Goal: Information Seeking & Learning: Learn about a topic

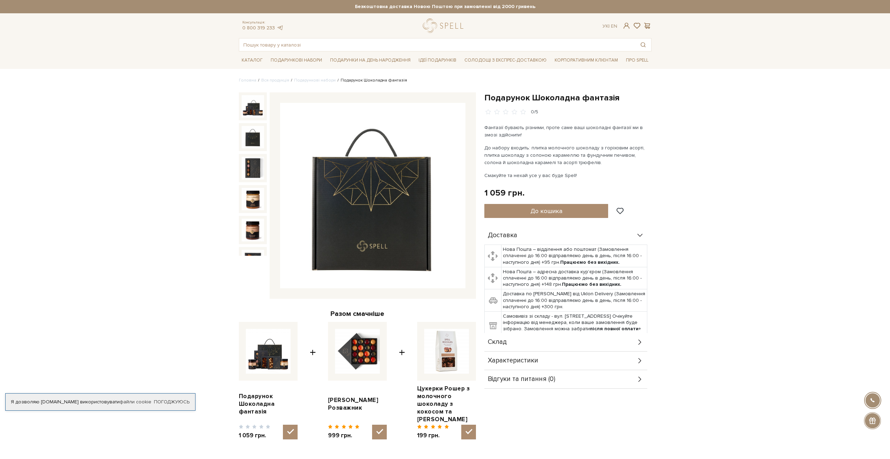
click at [253, 136] on img at bounding box center [253, 137] width 22 height 22
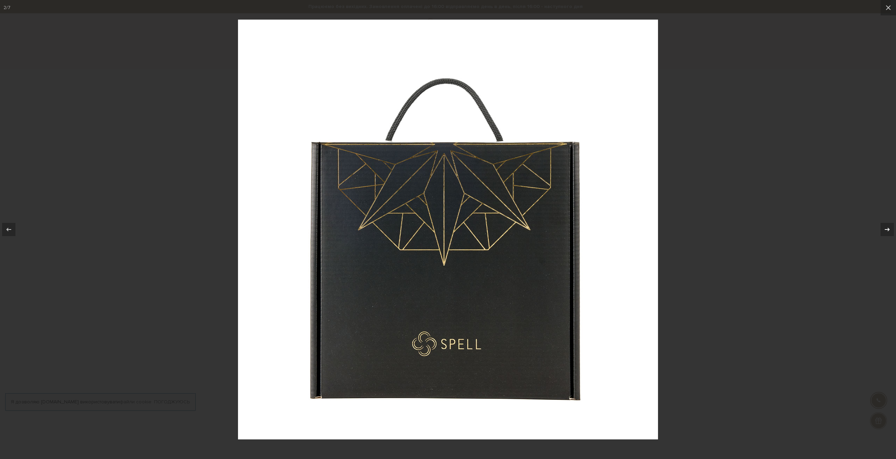
click at [885, 233] on icon at bounding box center [887, 229] width 8 height 8
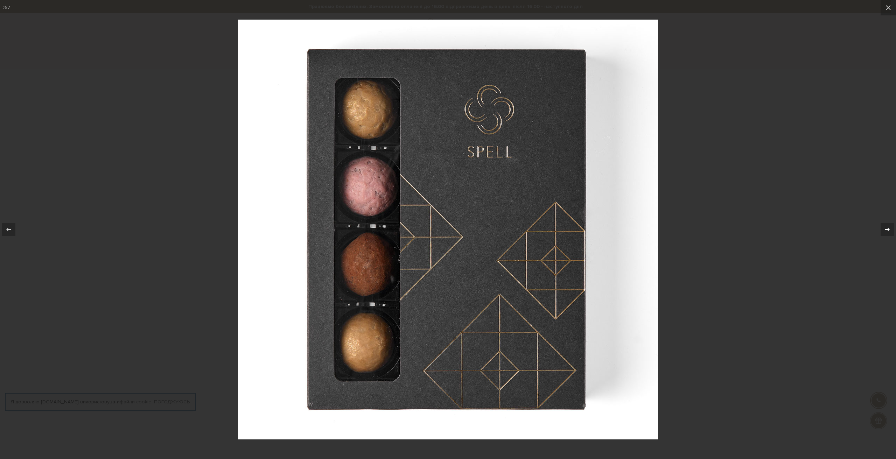
click at [885, 232] on icon at bounding box center [887, 229] width 8 height 8
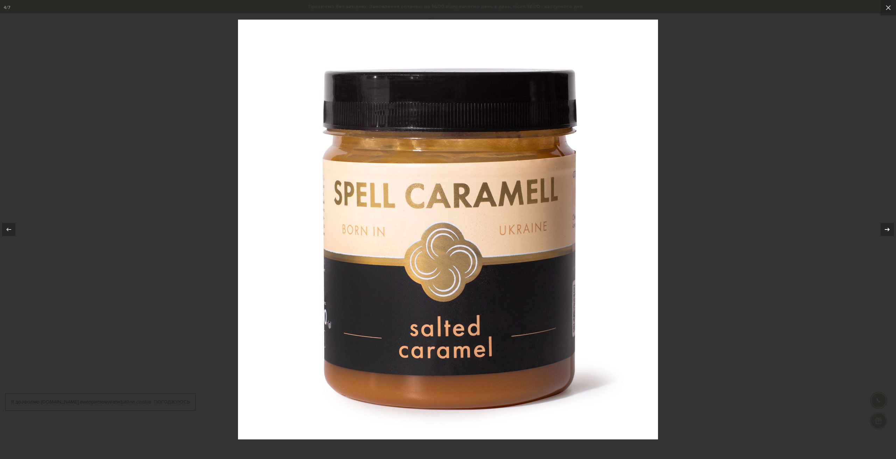
click at [885, 232] on icon at bounding box center [887, 229] width 8 height 8
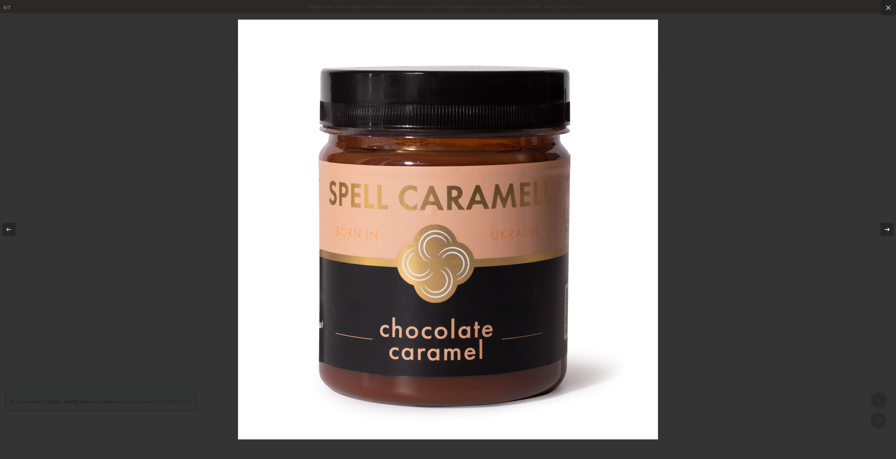
click at [885, 232] on icon at bounding box center [887, 229] width 8 height 8
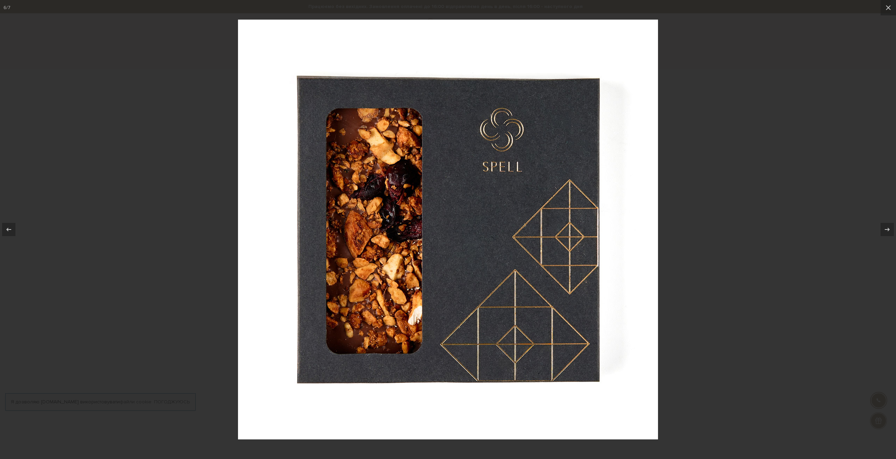
click at [800, 152] on div at bounding box center [448, 229] width 896 height 459
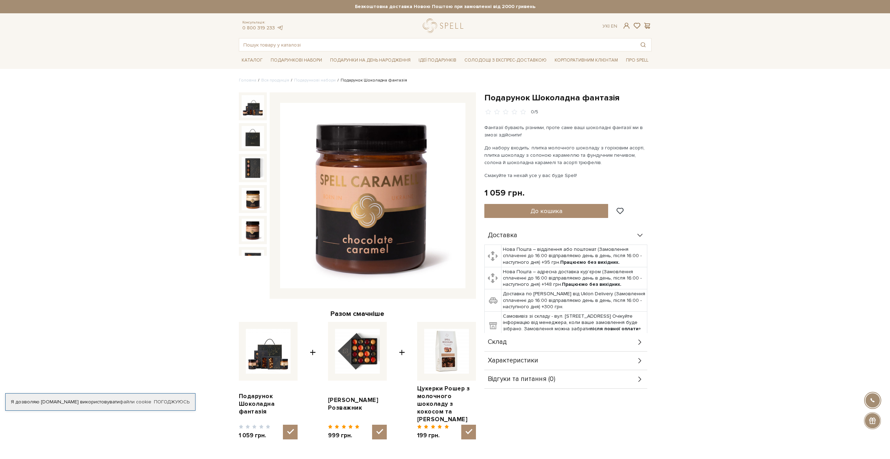
click at [253, 229] on img at bounding box center [253, 230] width 22 height 22
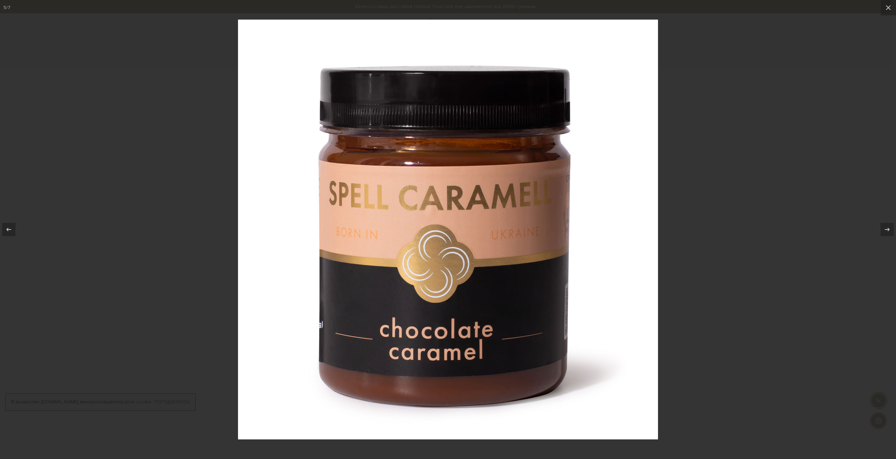
click at [779, 266] on div at bounding box center [448, 229] width 896 height 459
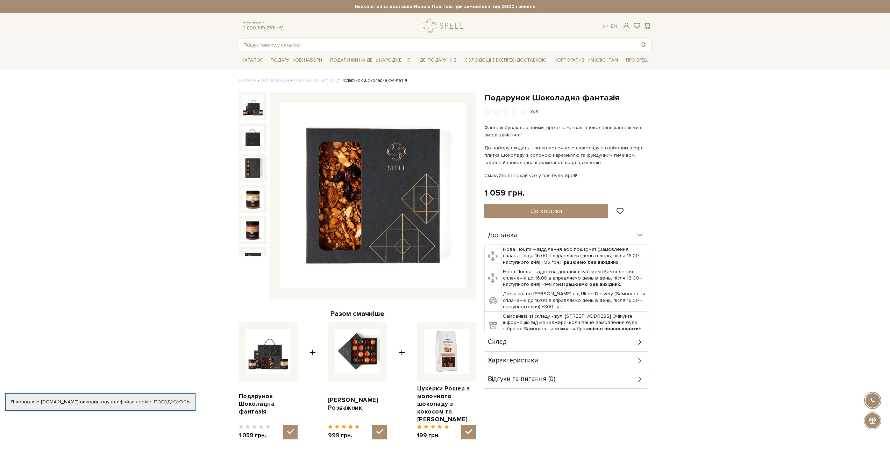
click at [250, 252] on img at bounding box center [253, 261] width 22 height 22
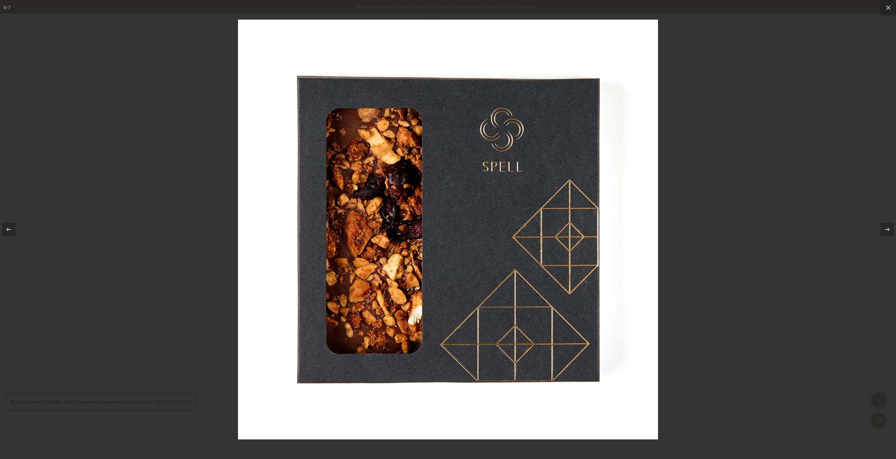
click at [780, 135] on div at bounding box center [448, 229] width 896 height 459
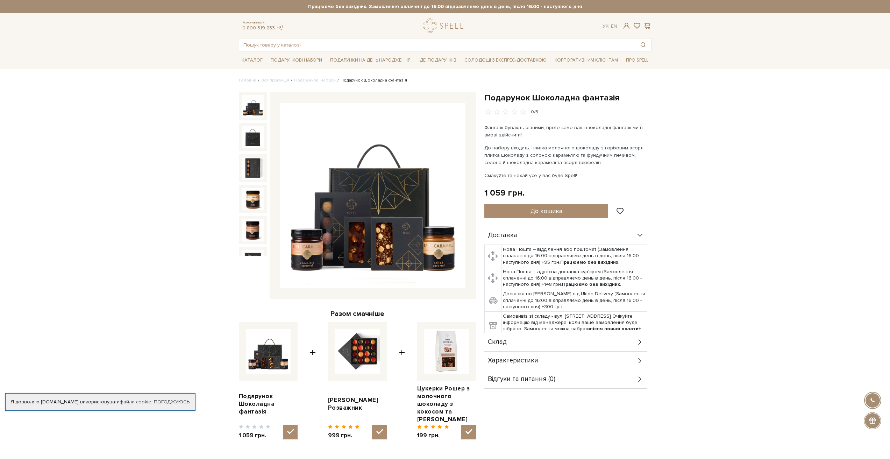
click at [407, 236] on img at bounding box center [372, 195] width 185 height 185
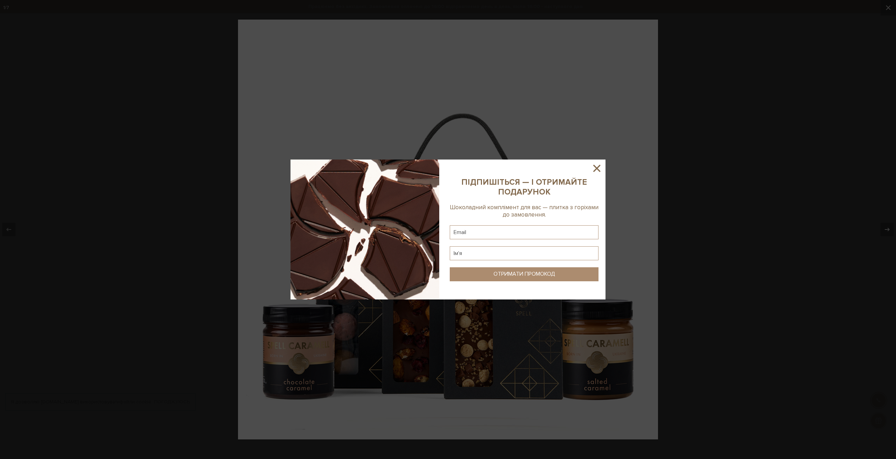
click at [597, 170] on icon at bounding box center [597, 168] width 12 height 12
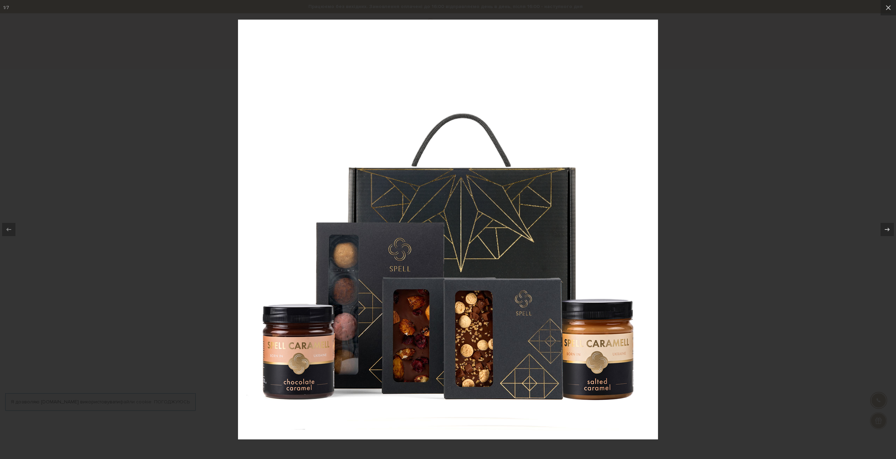
click at [774, 210] on div at bounding box center [448, 229] width 896 height 459
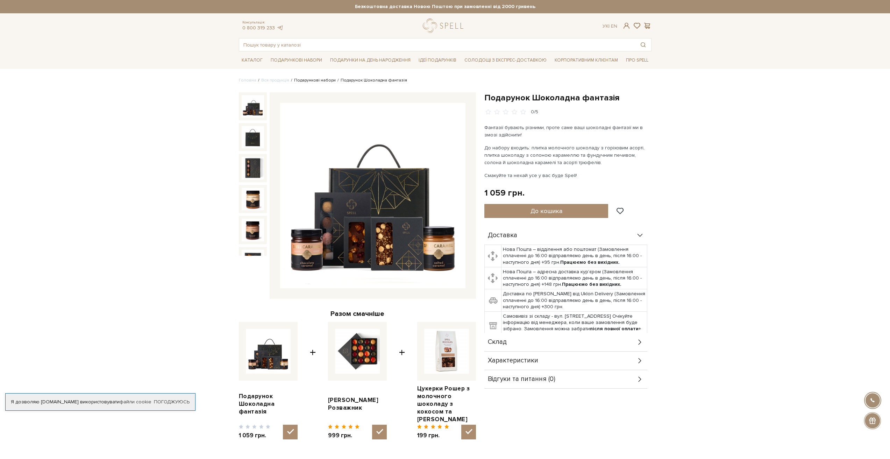
click at [319, 81] on link "Подарункові набори" at bounding box center [315, 80] width 42 height 5
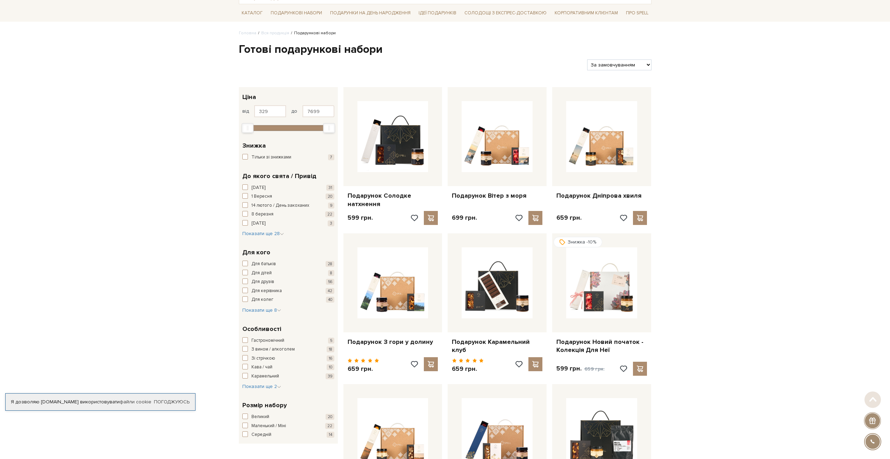
scroll to position [81, 0]
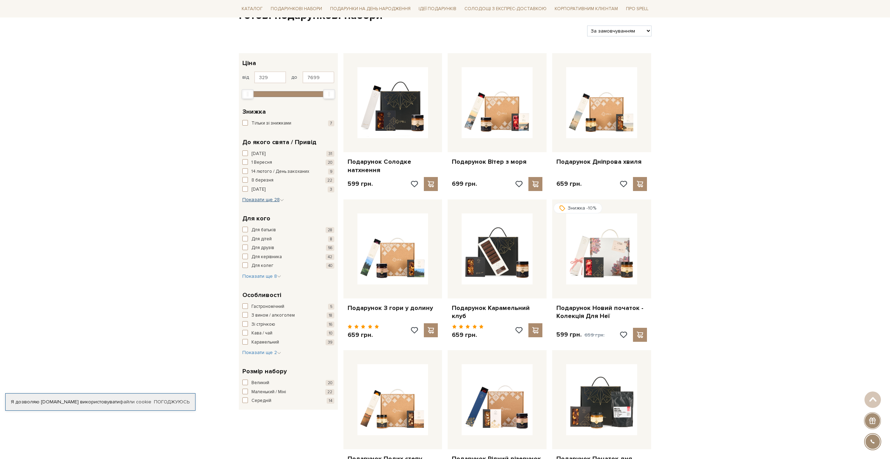
click at [275, 197] on span "Показати ще 28" at bounding box center [263, 200] width 42 height 6
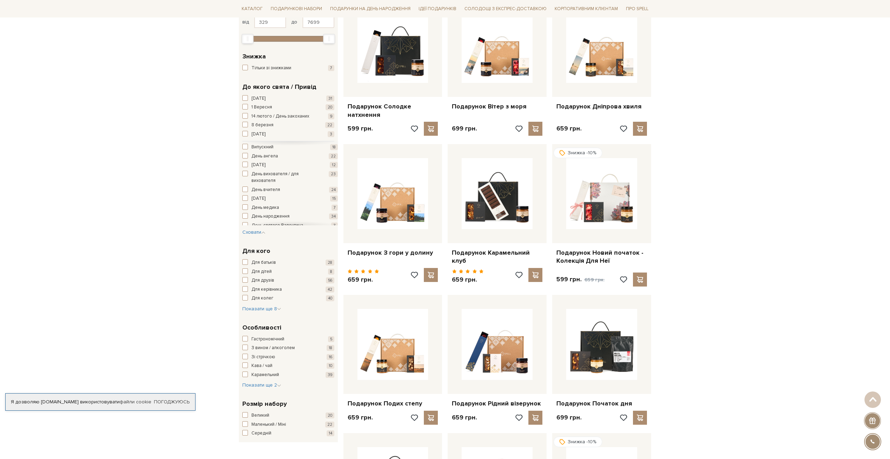
scroll to position [68, 0]
click at [266, 164] on span "День народження" at bounding box center [271, 167] width 38 height 7
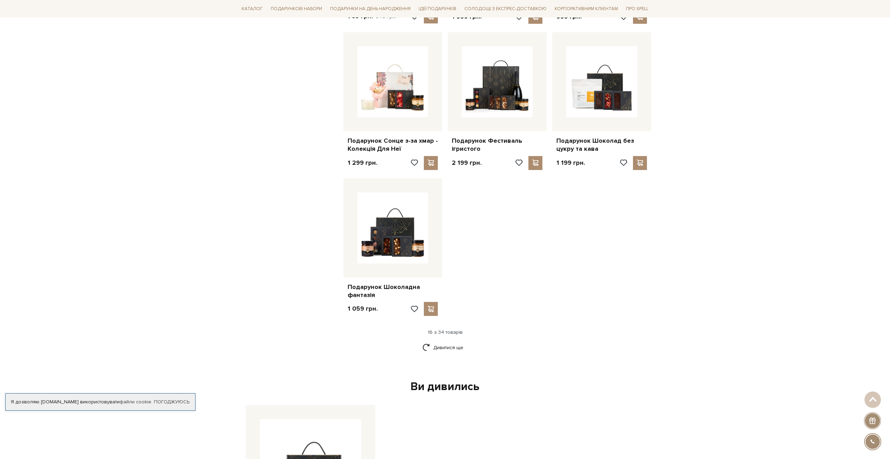
scroll to position [687, 0]
click at [448, 341] on link "Дивитися ще" at bounding box center [445, 347] width 45 height 12
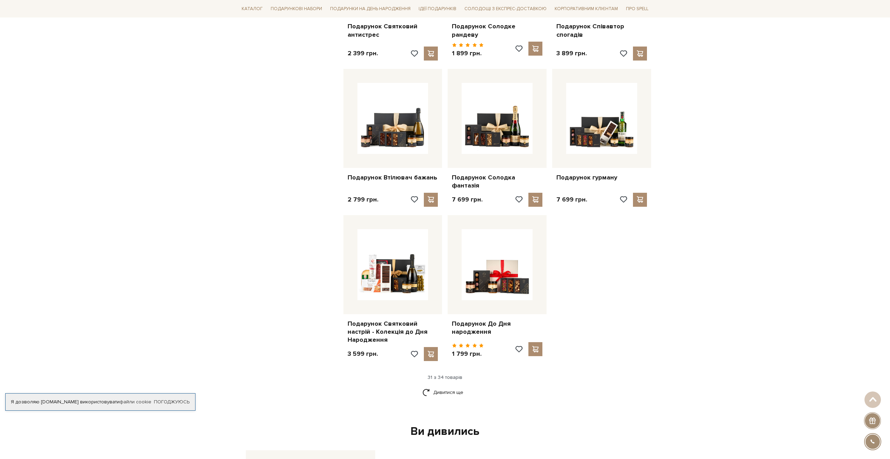
scroll to position [1376, 0]
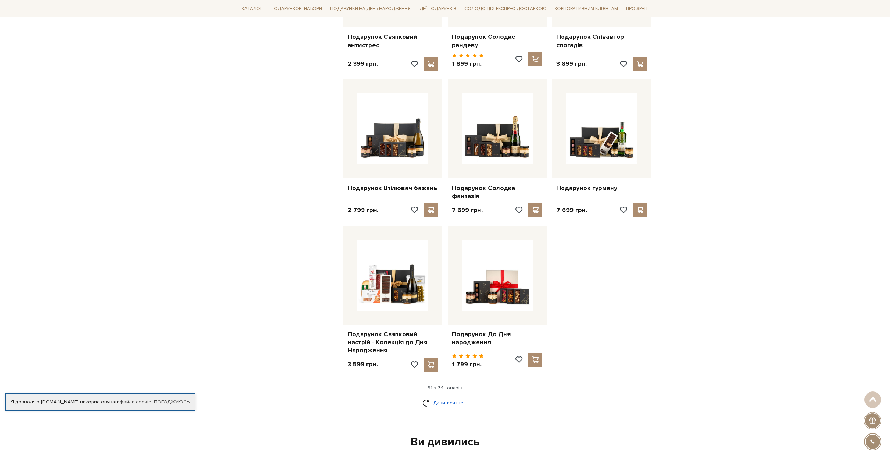
click at [441, 397] on link "Дивитися ще" at bounding box center [445, 403] width 45 height 12
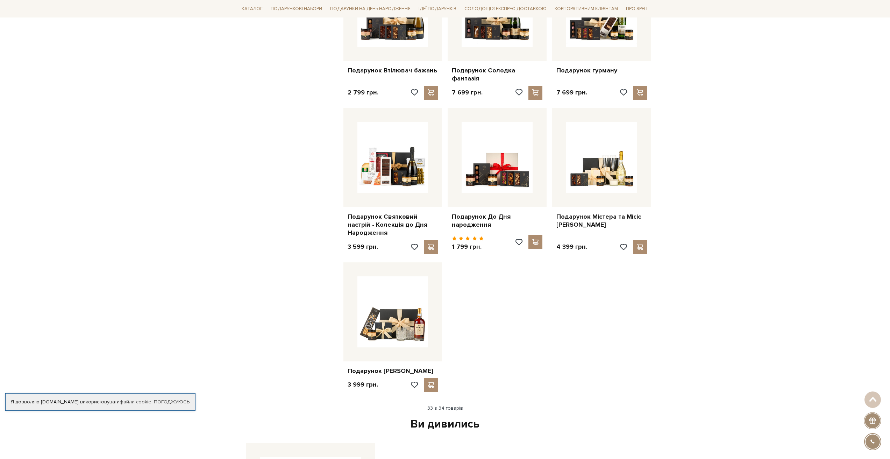
scroll to position [1492, 0]
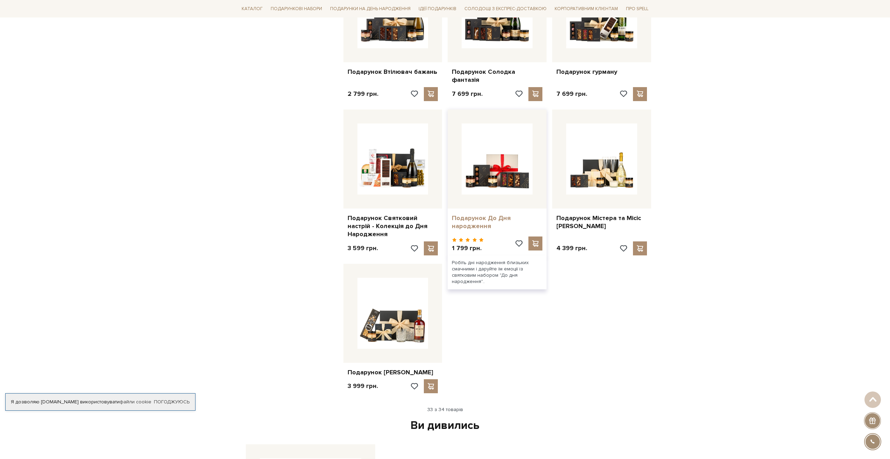
click at [484, 214] on link "Подарунок До Дня народження" at bounding box center [497, 222] width 91 height 16
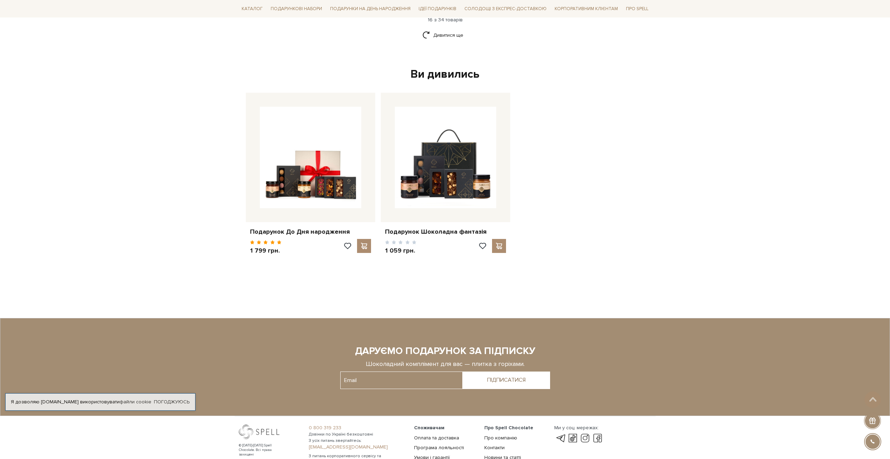
scroll to position [998, 0]
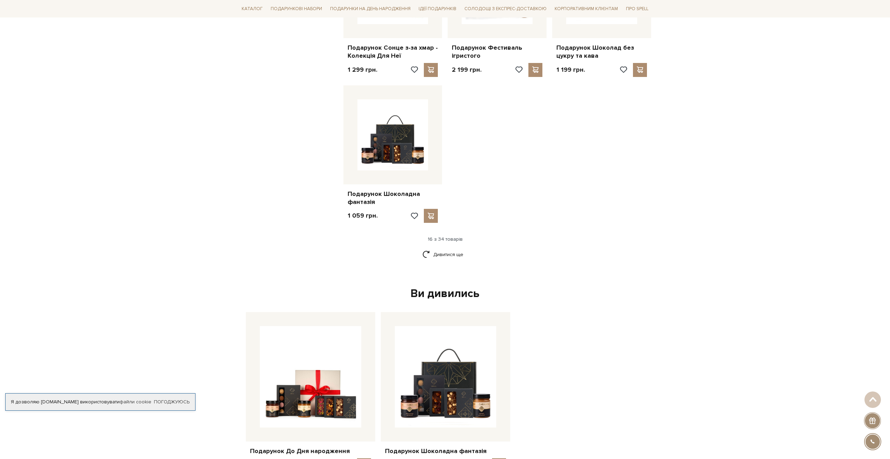
scroll to position [787, 0]
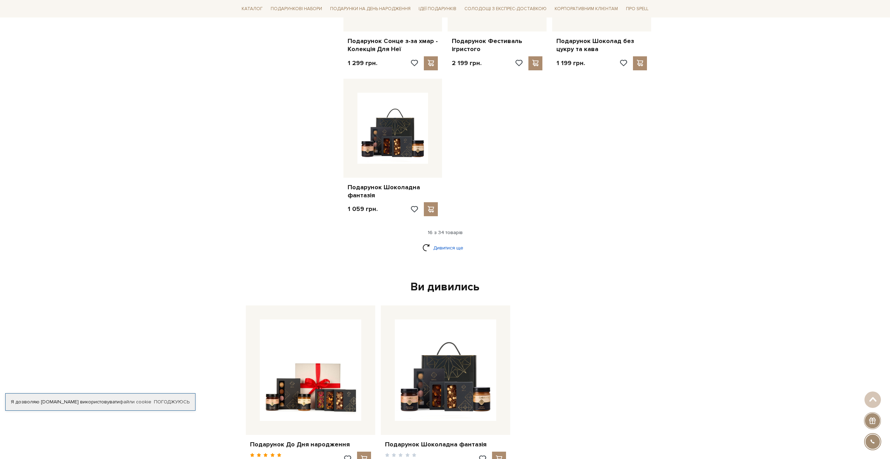
click at [437, 242] on link "Дивитися ще" at bounding box center [445, 248] width 45 height 12
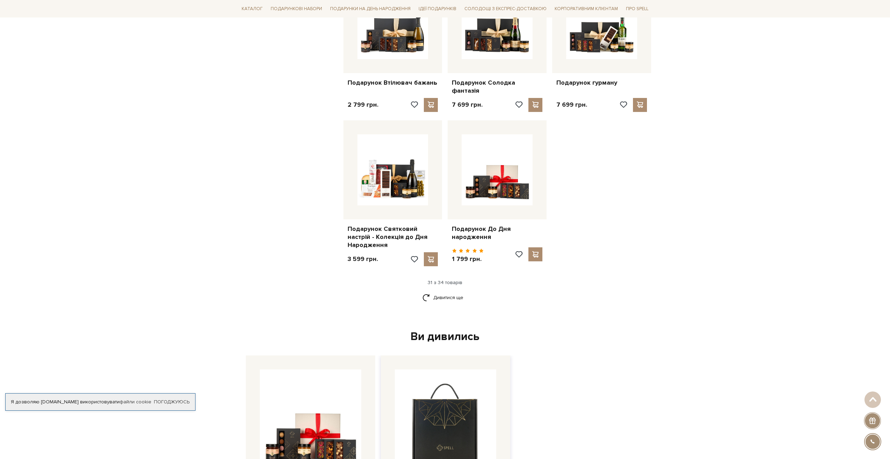
scroll to position [1497, 0]
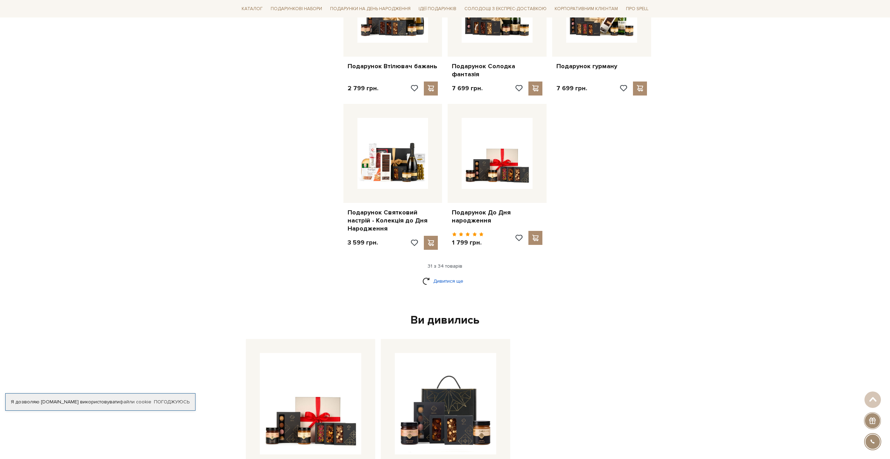
click at [441, 275] on link "Дивитися ще" at bounding box center [445, 281] width 45 height 12
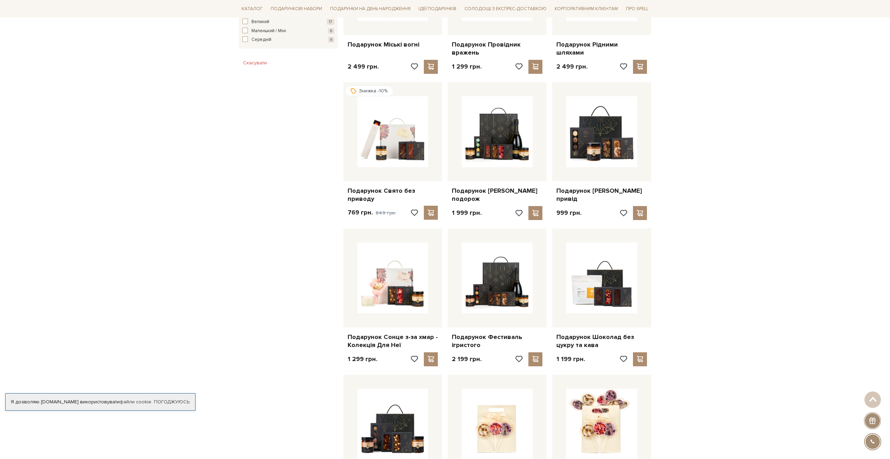
scroll to position [0, 0]
